Goal: Find specific page/section: Find specific page/section

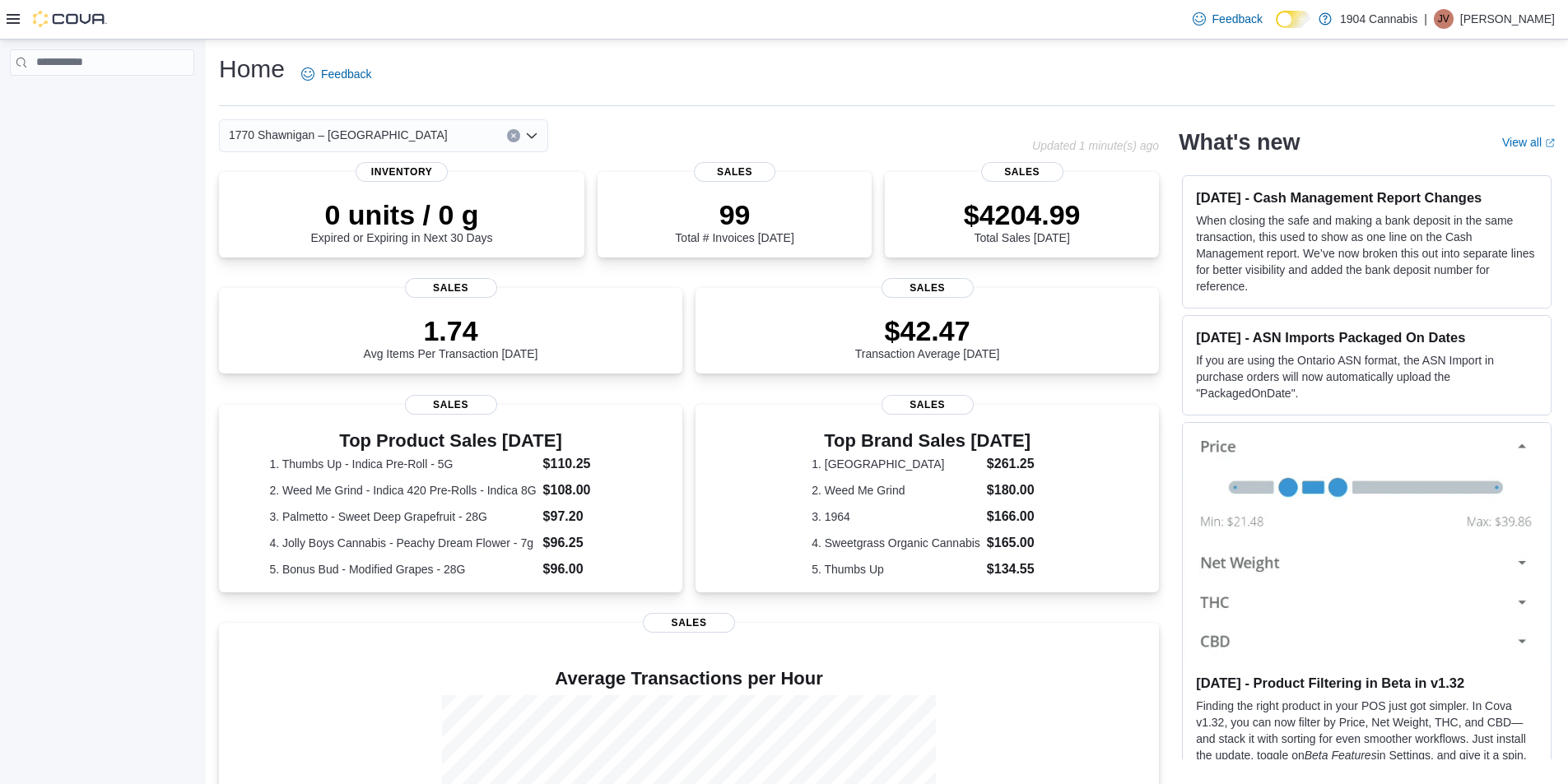
click at [448, 138] on div "1770 Shawnigan – [GEOGRAPHIC_DATA]" at bounding box center [383, 136] width 330 height 33
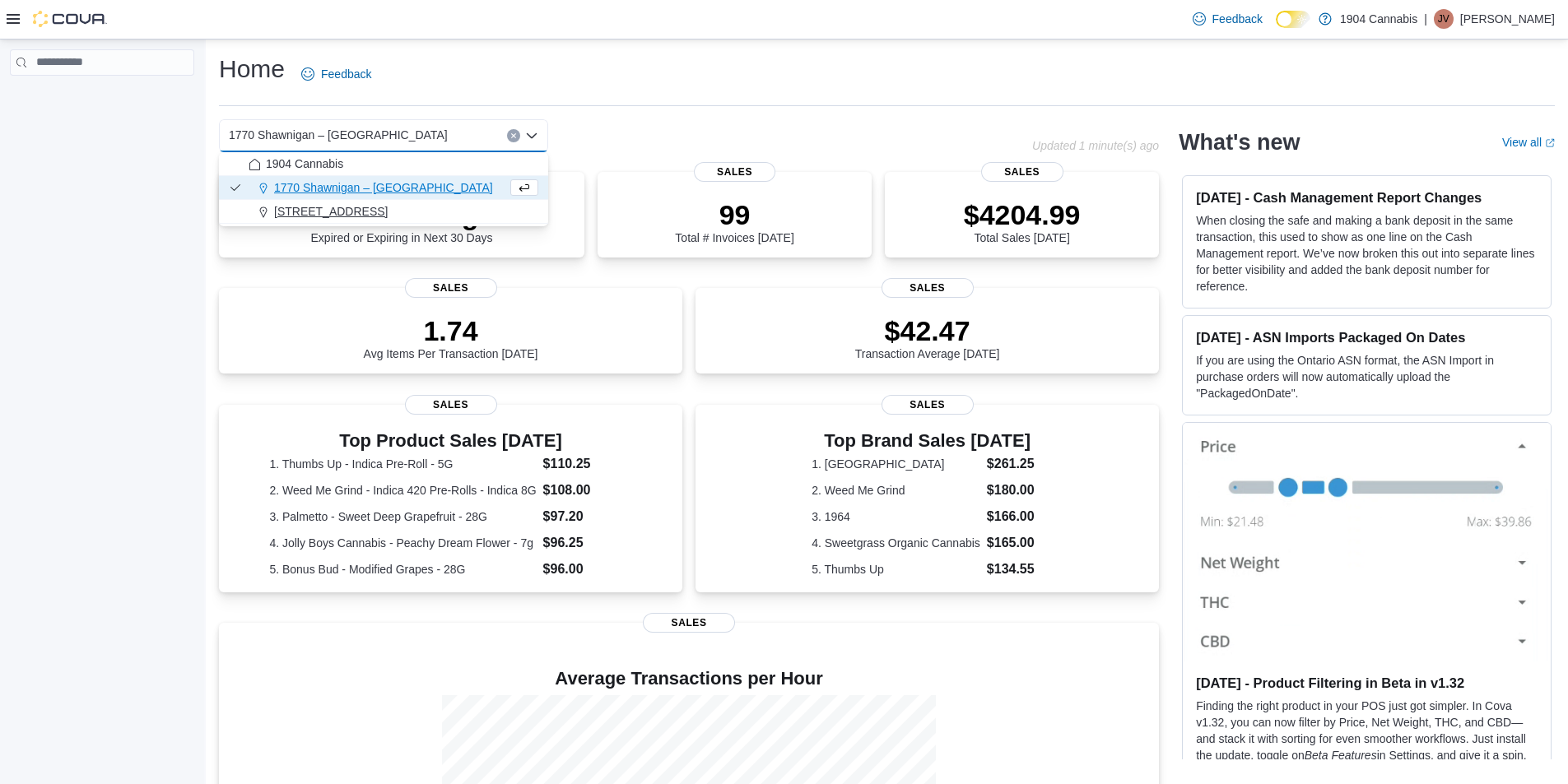
click at [334, 207] on span "720 First Ave" at bounding box center [331, 212] width 113 height 16
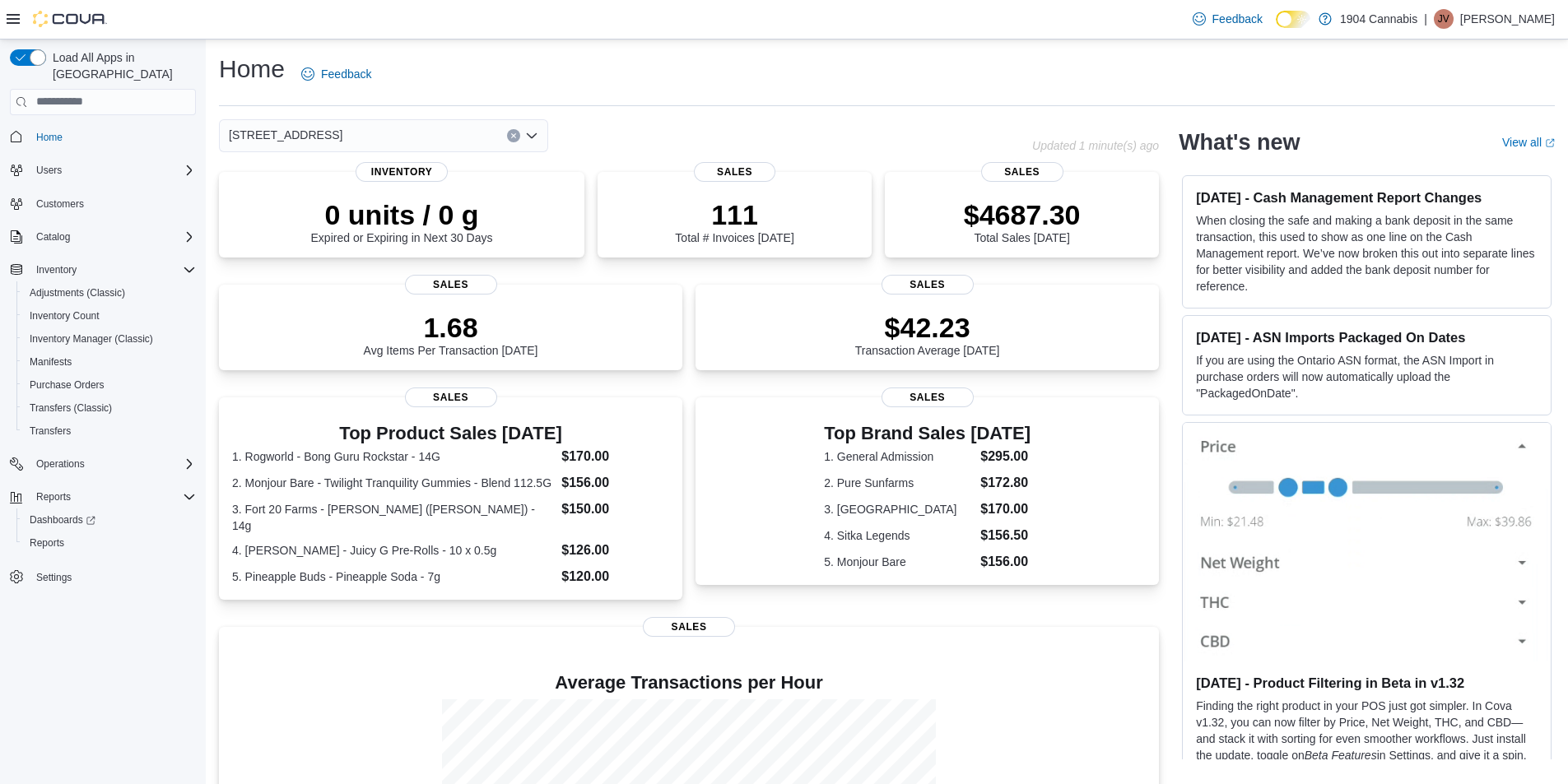
click at [374, 141] on div "720 First Ave Combo box. Selected. 720 First Ave. Press Backspace to delete 720…" at bounding box center [383, 136] width 330 height 33
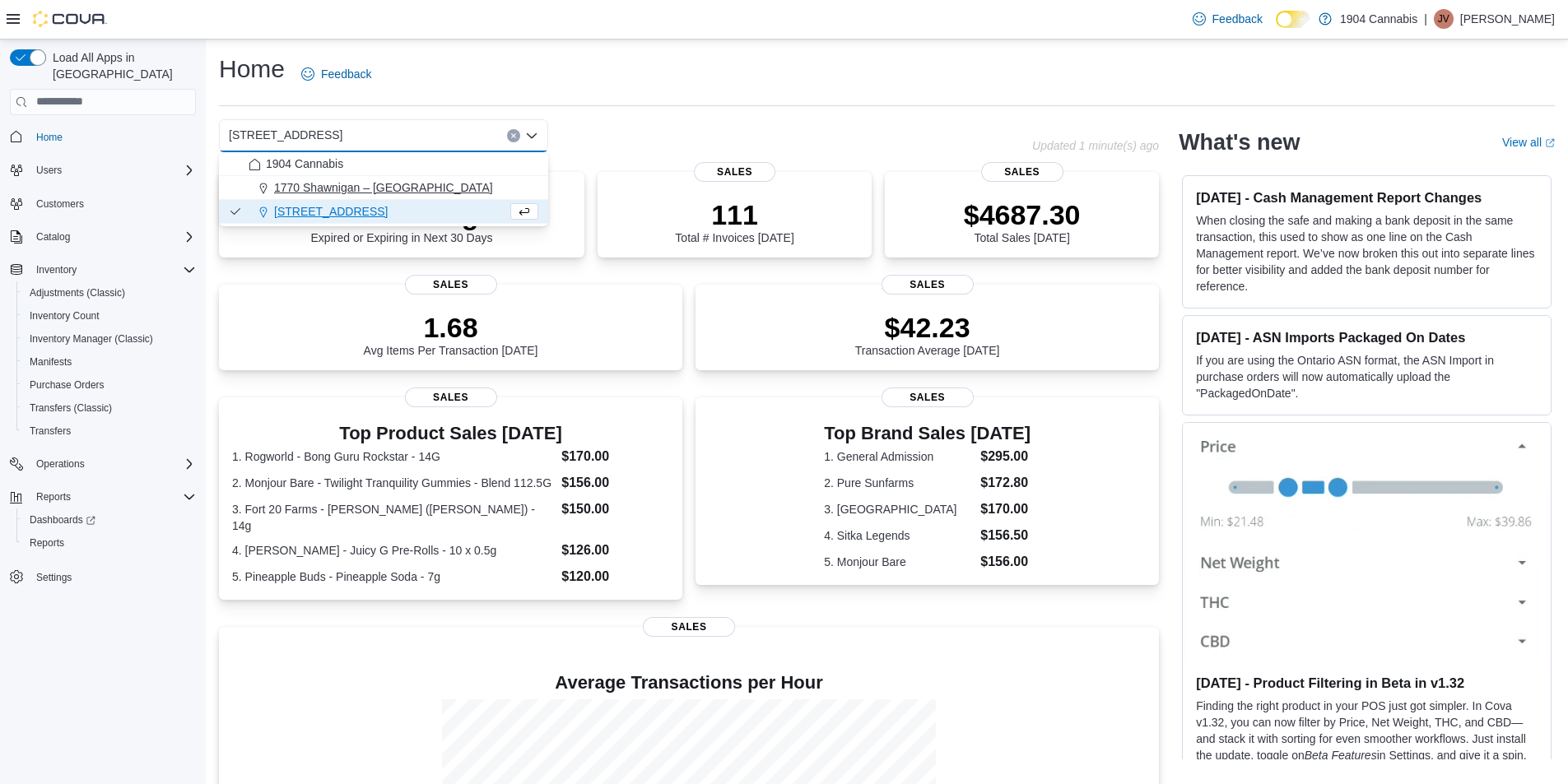
click at [351, 187] on span "1770 Shawnigan – [GEOGRAPHIC_DATA]" at bounding box center [383, 188] width 219 height 16
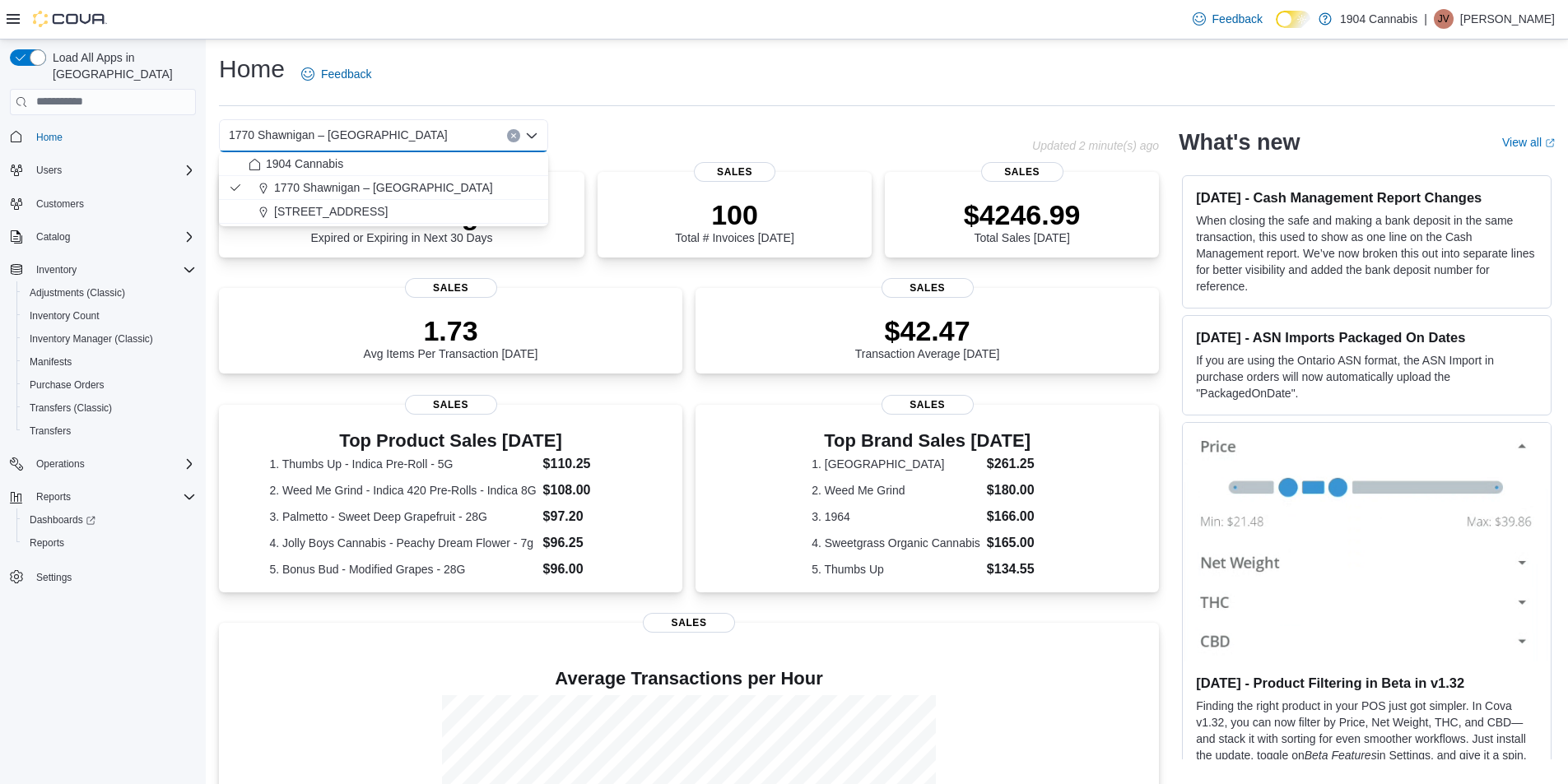
click at [633, 91] on div "Home Feedback" at bounding box center [886, 74] width 1336 height 43
